Goal: Information Seeking & Learning: Understand process/instructions

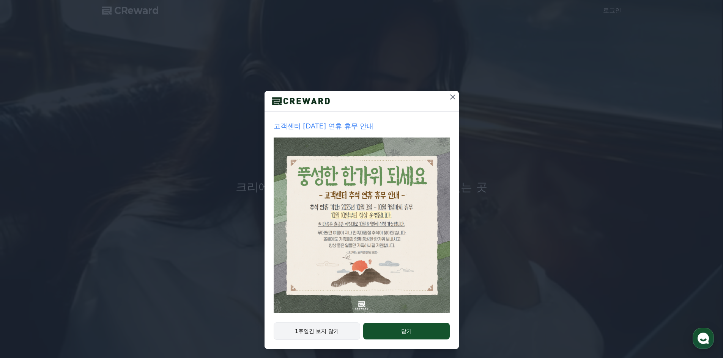
click at [333, 329] on button "1주일간 보지 않기" at bounding box center [316, 331] width 87 height 17
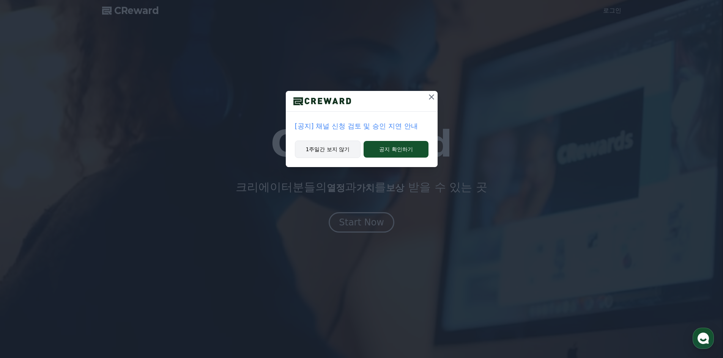
click at [347, 151] on button "1주일간 보지 않기" at bounding box center [328, 149] width 66 height 17
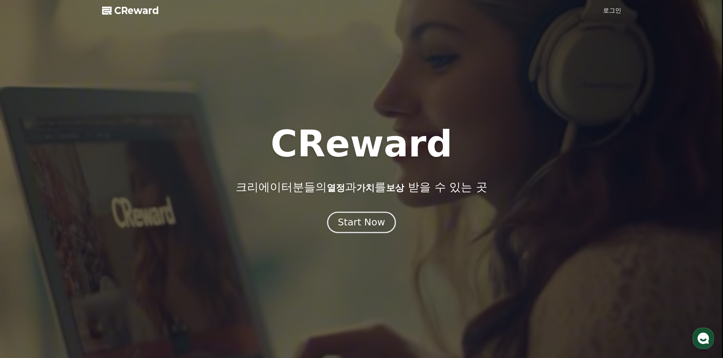
click at [357, 222] on div "Start Now" at bounding box center [361, 222] width 47 height 13
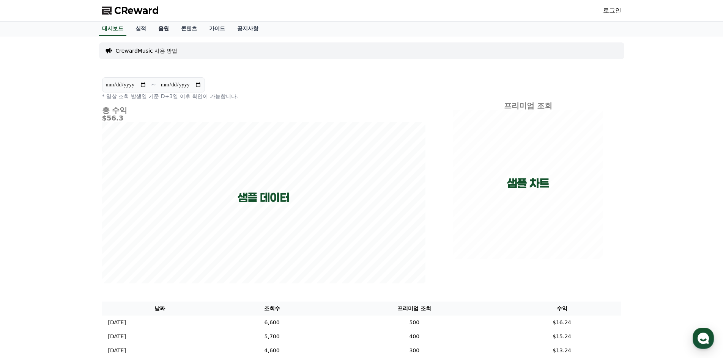
click at [167, 30] on link "음원" at bounding box center [163, 29] width 23 height 14
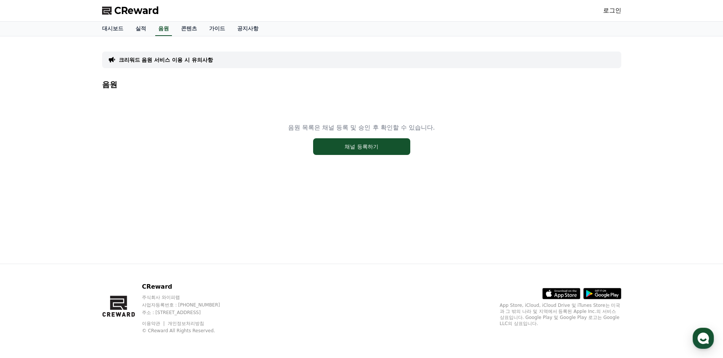
click at [149, 63] on p "크리워드 음원 서비스 이용 시 유의사항" at bounding box center [166, 60] width 94 height 8
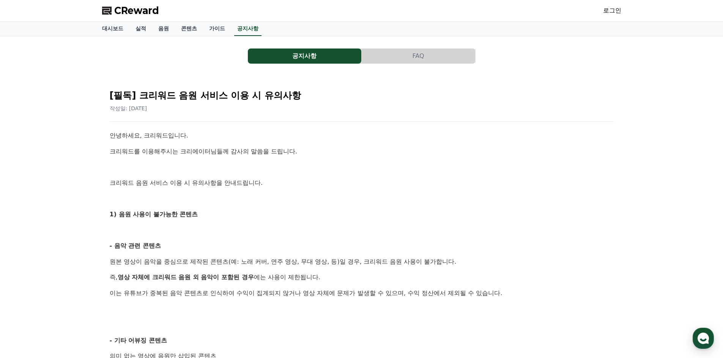
click at [360, 14] on div "CReward 로그인" at bounding box center [361, 10] width 531 height 21
